Goal: Check status: Check status

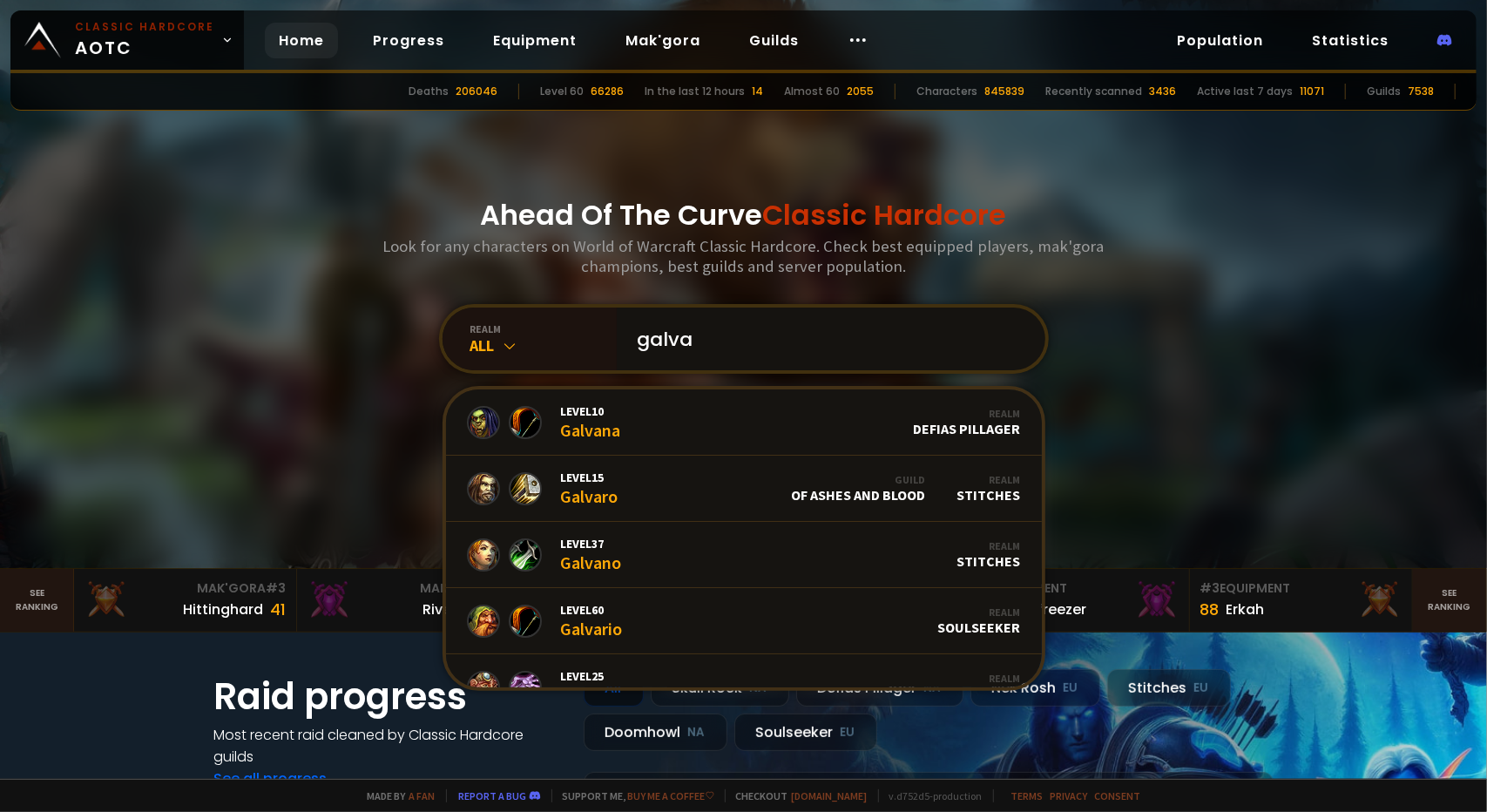
click at [802, 353] on input "galva" at bounding box center [825, 339] width 398 height 63
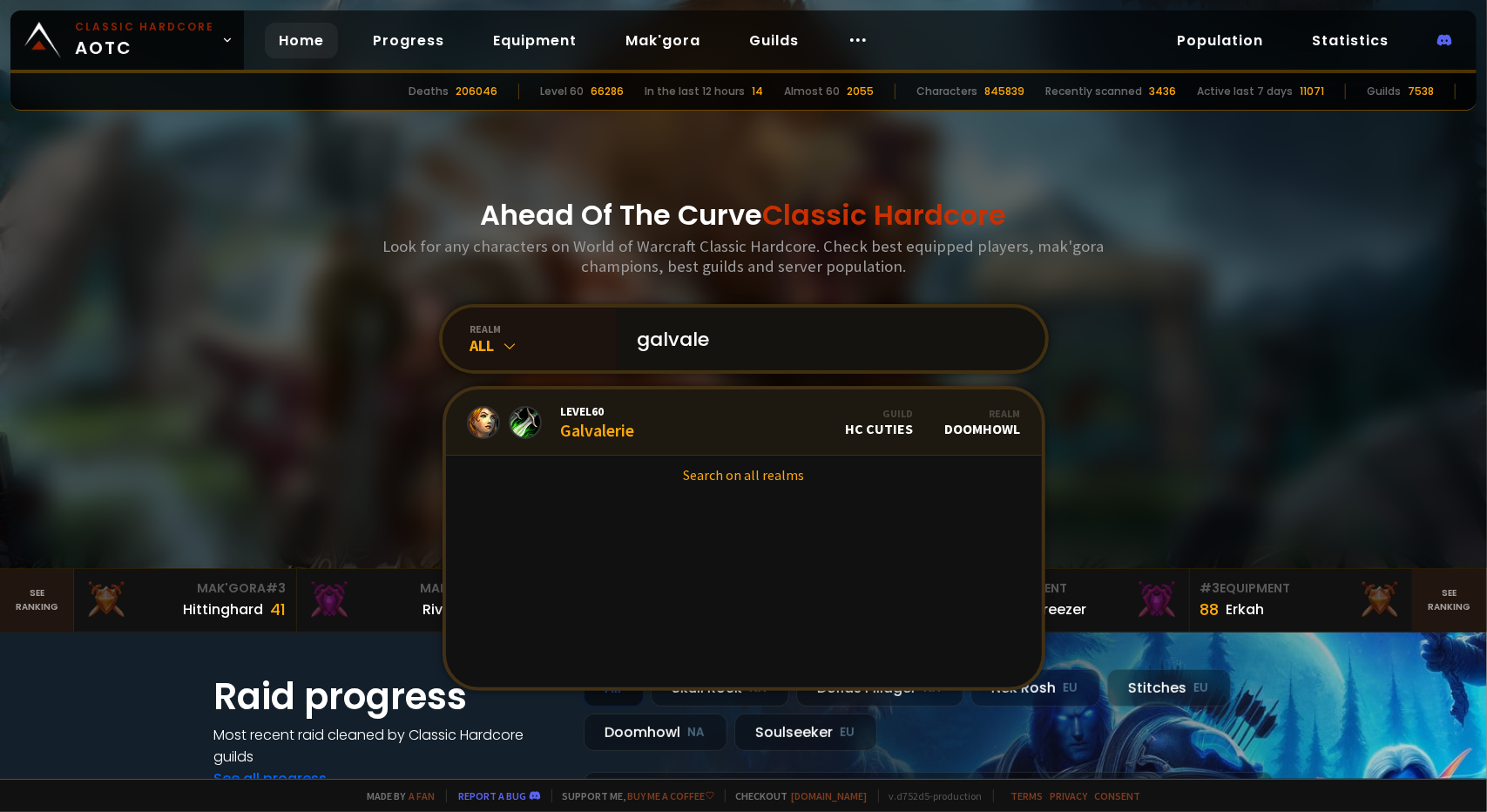
type input "galvale"
click at [594, 438] on div "Level 60 Galvalerie" at bounding box center [598, 422] width 74 height 37
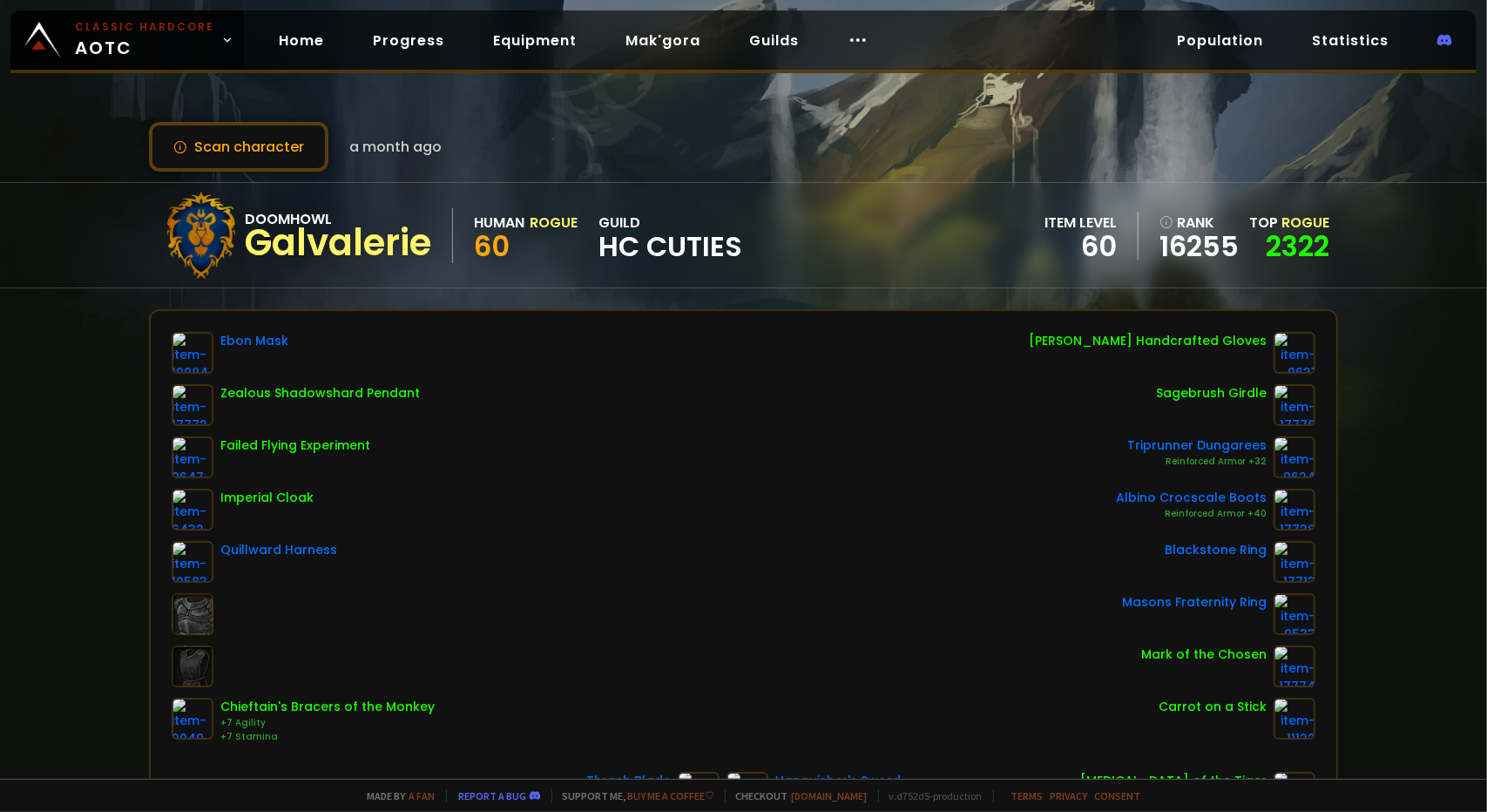
scroll to position [87, 0]
